Goal: Find specific page/section: Find specific page/section

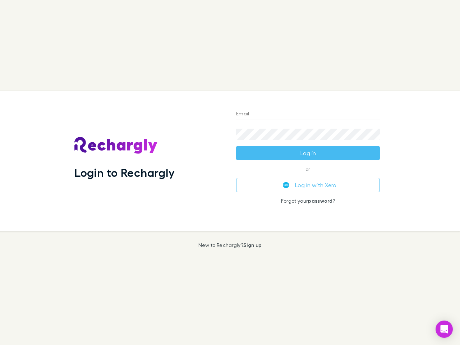
click at [230, 172] on div "Login to Rechargly" at bounding box center [150, 160] width 162 height 139
click at [308, 114] on input "Email" at bounding box center [308, 113] width 144 height 11
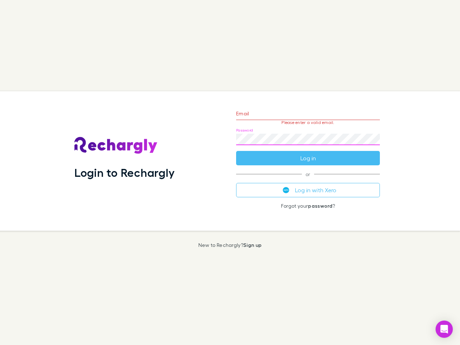
click at [308, 153] on form "Email Please enter a valid email. Password Log in" at bounding box center [308, 134] width 144 height 62
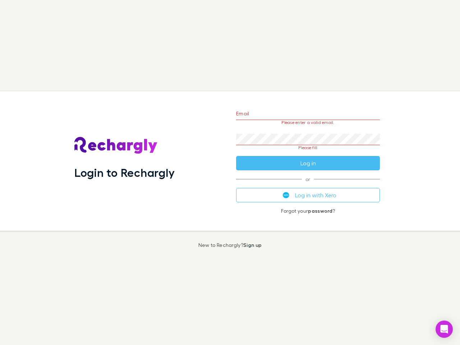
click at [308, 185] on div "Email Please enter a valid email. Password Please fill Log in or Log in with Xe…" at bounding box center [307, 160] width 155 height 139
click at [444, 329] on icon "Open Intercom Messenger" at bounding box center [444, 329] width 8 height 9
